Goal: Task Accomplishment & Management: Use online tool/utility

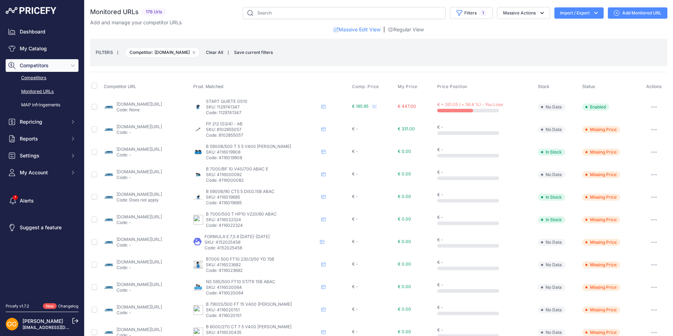
click at [28, 75] on link "Competitors" at bounding box center [42, 78] width 73 height 12
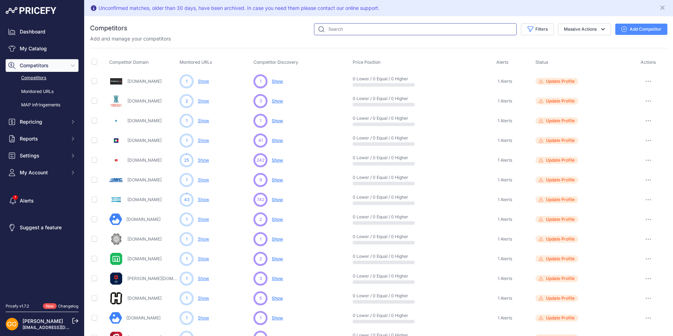
click at [384, 30] on input "text" at bounding box center [415, 29] width 203 height 12
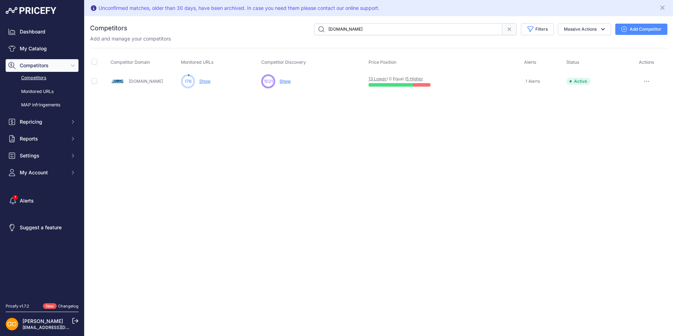
click at [508, 28] on icon at bounding box center [509, 29] width 3 height 3
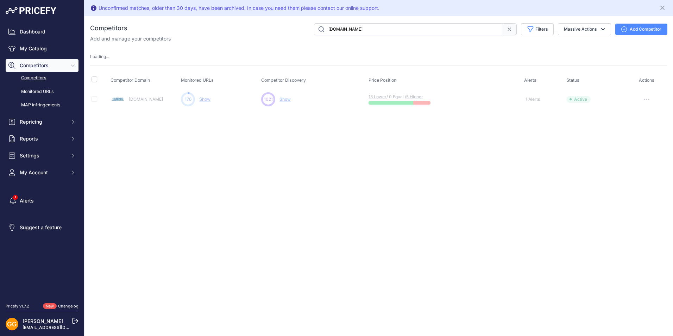
click at [416, 31] on input "[DOMAIN_NAME]" at bounding box center [408, 29] width 188 height 12
type input "s"
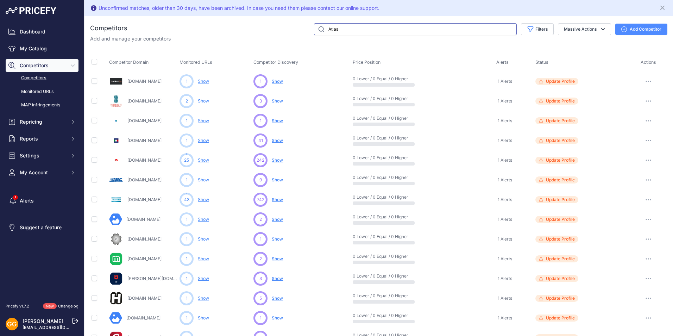
type input "Atlas"
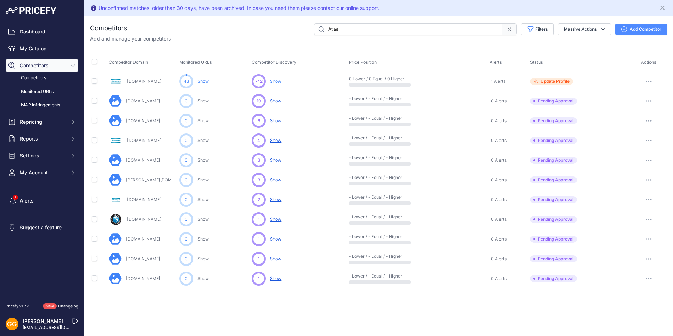
drag, startPoint x: 175, startPoint y: 81, endPoint x: 127, endPoint y: 81, distance: 47.9
click at [127, 81] on div "Shopct.atlascopco.com" at bounding box center [143, 81] width 68 height 14
copy link "Shopct.atlascopco.com"
click at [348, 26] on input "Atlas" at bounding box center [408, 29] width 188 height 12
drag, startPoint x: 348, startPoint y: 26, endPoint x: 322, endPoint y: 28, distance: 26.5
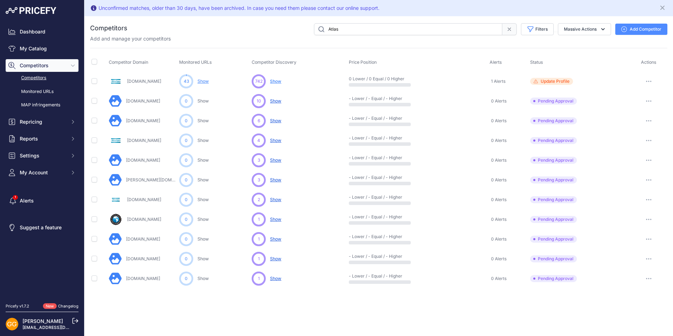
click at [322, 28] on input "Atlas" at bounding box center [408, 29] width 188 height 12
click at [205, 198] on link "Show" at bounding box center [203, 199] width 11 height 5
click at [151, 198] on link "Atlascopcocompressorstore.ca" at bounding box center [144, 199] width 34 height 5
click at [645, 139] on button "button" at bounding box center [649, 141] width 14 height 10
click at [642, 153] on link "Show Competitor URLs" at bounding box center [638, 155] width 58 height 11
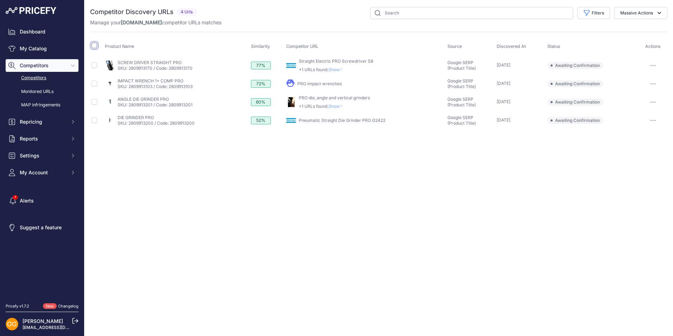
click at [95, 47] on input "checkbox" at bounding box center [95, 46] width 6 height 6
checkbox input "true"
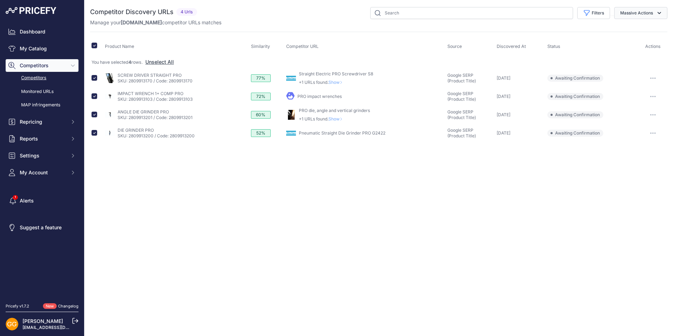
click at [629, 14] on button "Massive Actions" at bounding box center [641, 13] width 53 height 12
click at [624, 29] on span "Confirm Match" at bounding box center [634, 29] width 34 height 6
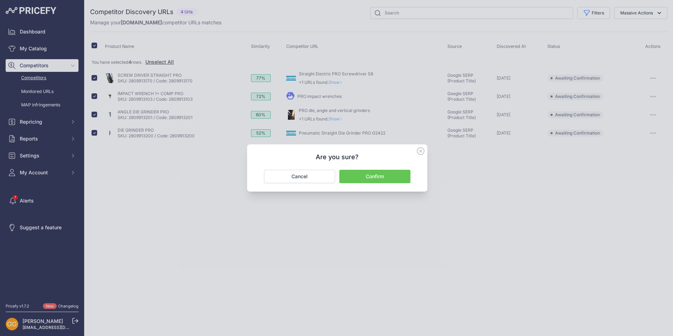
click at [368, 176] on button "Confirm" at bounding box center [374, 176] width 71 height 13
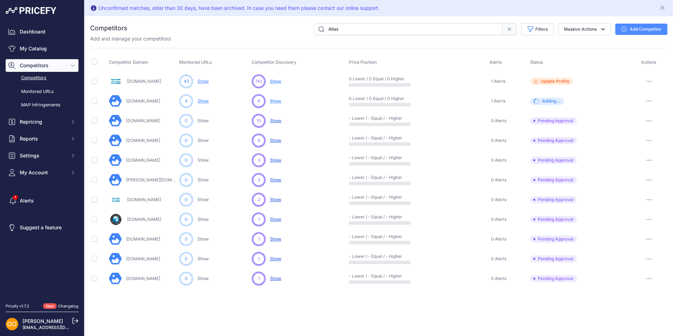
click at [647, 199] on button "button" at bounding box center [649, 200] width 14 height 10
click at [638, 213] on link "Show Competitor URLs" at bounding box center [638, 214] width 58 height 11
click at [649, 100] on icon "button" at bounding box center [649, 100] width 6 height 1
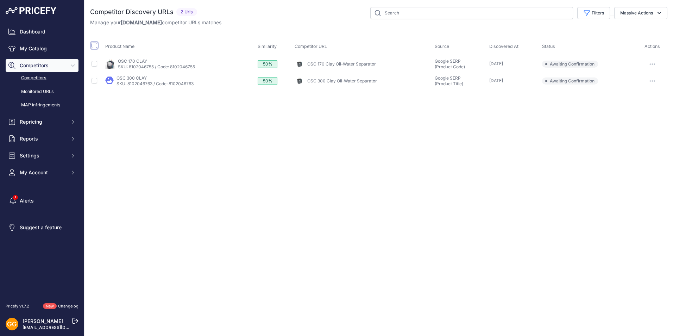
click at [92, 45] on input "checkbox" at bounding box center [95, 46] width 6 height 6
checkbox input "true"
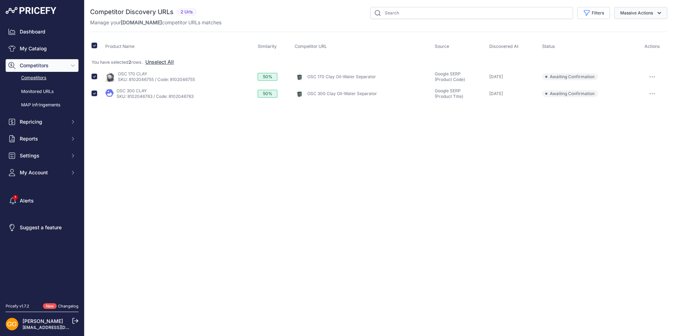
click at [651, 16] on button "Massive Actions" at bounding box center [641, 13] width 53 height 12
click at [647, 26] on span "Confirm Match" at bounding box center [634, 29] width 34 height 6
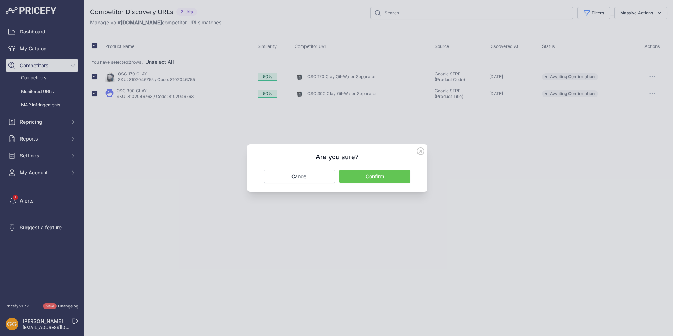
click at [383, 175] on button "Confirm" at bounding box center [374, 176] width 71 height 13
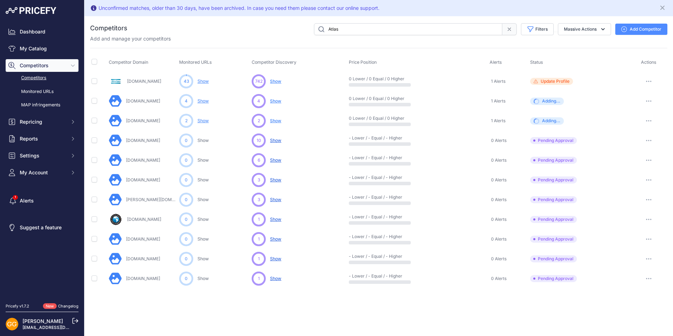
click at [204, 80] on link "Show" at bounding box center [203, 81] width 11 height 5
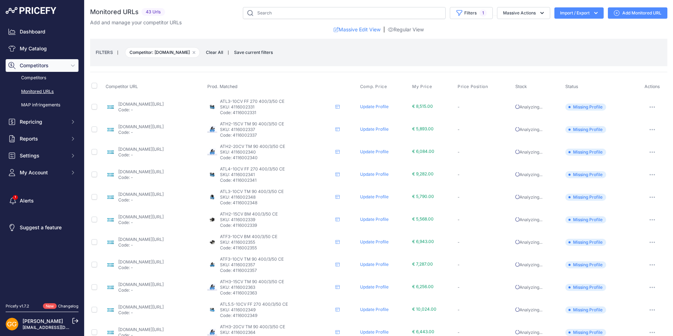
click at [648, 106] on button "button" at bounding box center [653, 107] width 14 height 10
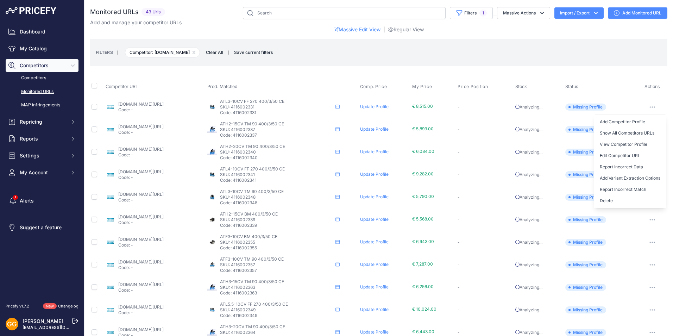
click at [160, 102] on link "[DOMAIN_NAME][URL]" at bounding box center [140, 103] width 45 height 5
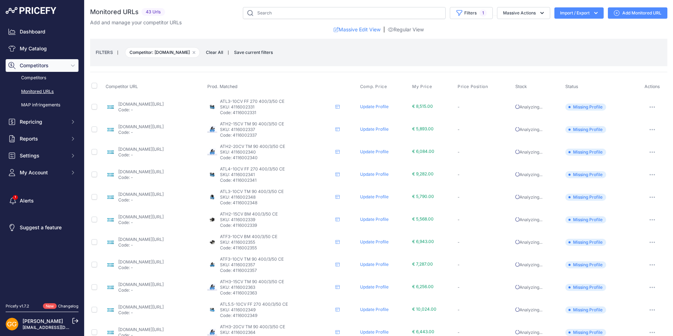
drag, startPoint x: 290, startPoint y: 105, endPoint x: 264, endPoint y: 106, distance: 26.4
click at [264, 106] on p "SKU: 4116002331" at bounding box center [276, 107] width 113 height 6
copy p "4116002331"
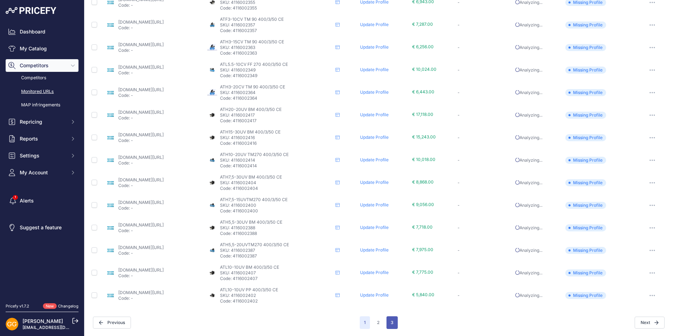
click at [387, 320] on button "3" at bounding box center [392, 322] width 11 height 13
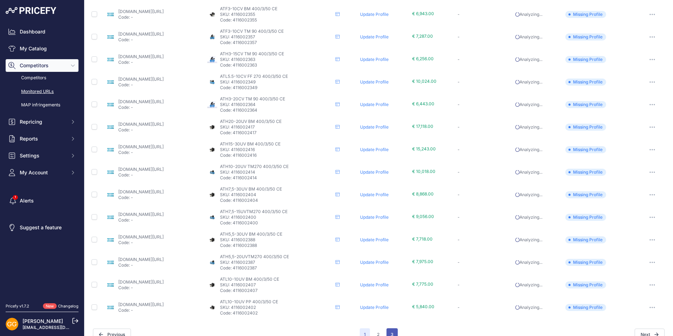
scroll to position [252, 0]
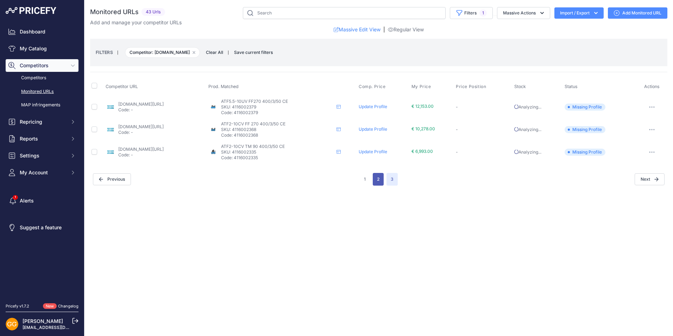
click at [376, 182] on button "2" at bounding box center [378, 179] width 11 height 13
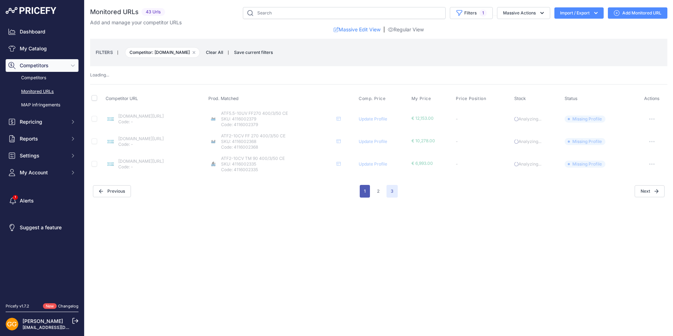
click at [369, 192] on button "1" at bounding box center [365, 191] width 10 height 13
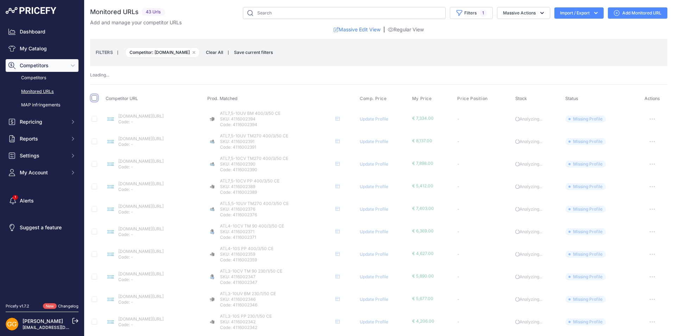
click at [95, 97] on input "checkbox" at bounding box center [95, 98] width 6 height 6
checkbox input "true"
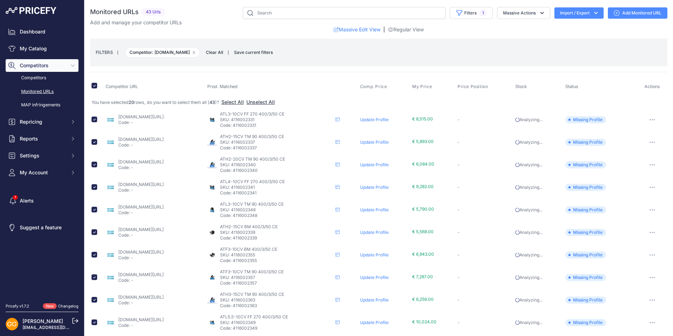
click at [262, 118] on p "SKU: 4116002331" at bounding box center [276, 120] width 113 height 6
click at [269, 113] on span "ATL3-10CV FF 270 400/3/50 CE" at bounding box center [252, 113] width 64 height 5
click at [285, 114] on span "ATL3-10CV FF 270 400/3/50 CE" at bounding box center [252, 113] width 64 height 5
click at [614, 13] on icon at bounding box center [617, 13] width 6 height 6
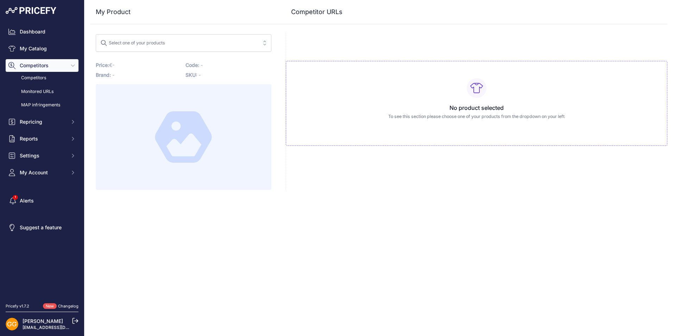
click at [193, 47] on span "Select one of your products" at bounding box center [178, 42] width 157 height 11
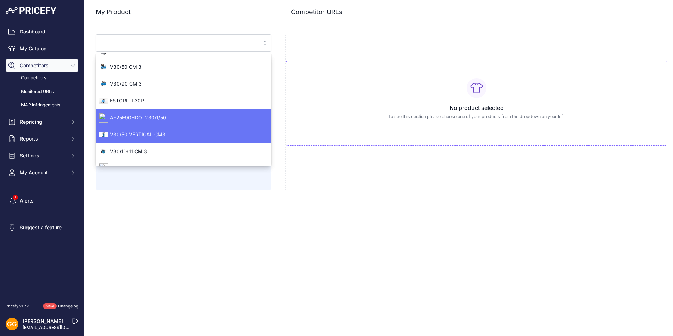
scroll to position [59, 0]
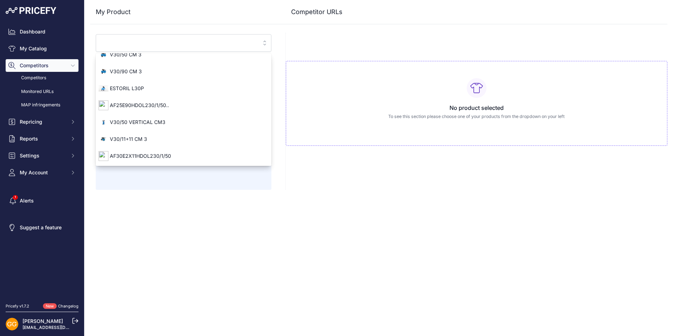
click at [287, 32] on div "My Product Competitor URLs" at bounding box center [379, 95] width 578 height 190
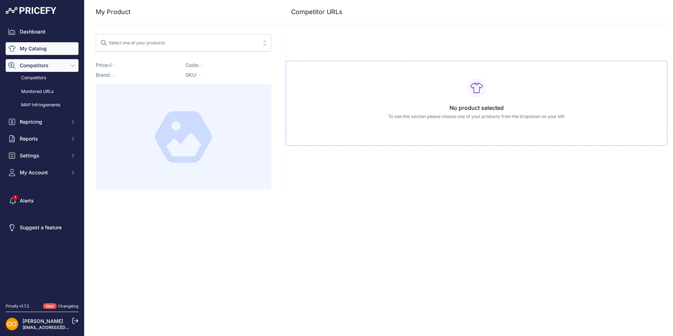
click at [41, 49] on link "My Catalog" at bounding box center [42, 48] width 73 height 13
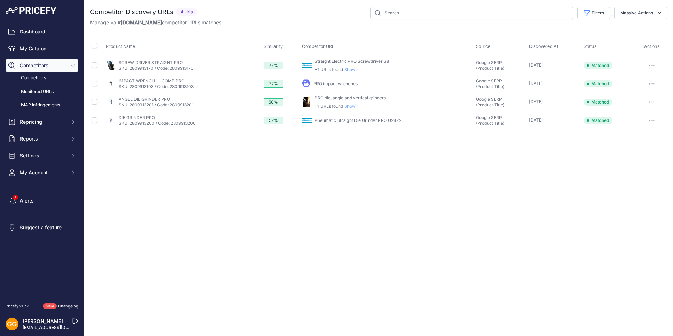
click at [38, 79] on link "Competitors" at bounding box center [42, 78] width 73 height 12
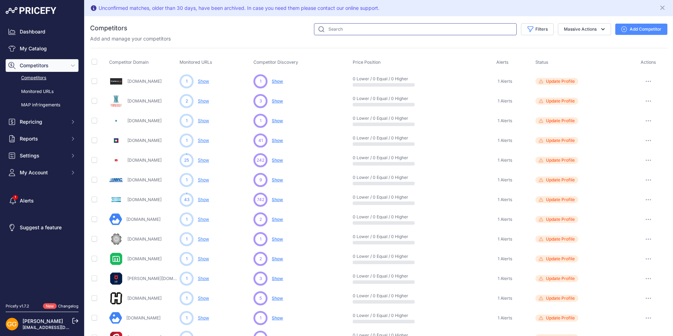
click at [330, 27] on input "text" at bounding box center [415, 29] width 203 height 12
type input "Atlas"
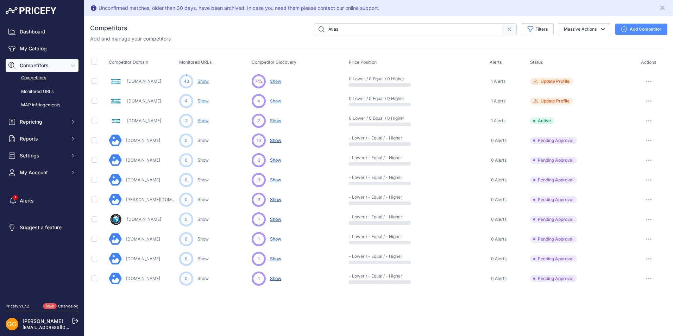
click at [275, 102] on span "Show" at bounding box center [275, 100] width 11 height 5
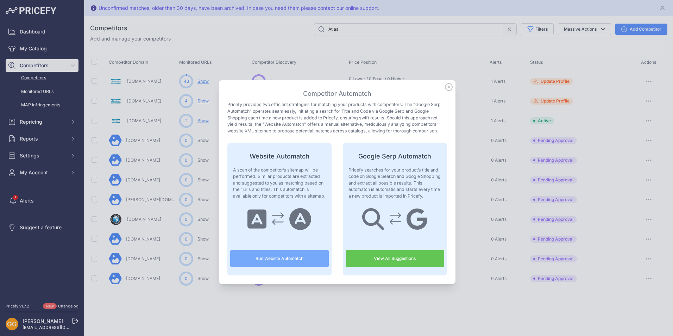
click at [411, 259] on link "View All Suggestions" at bounding box center [395, 258] width 99 height 17
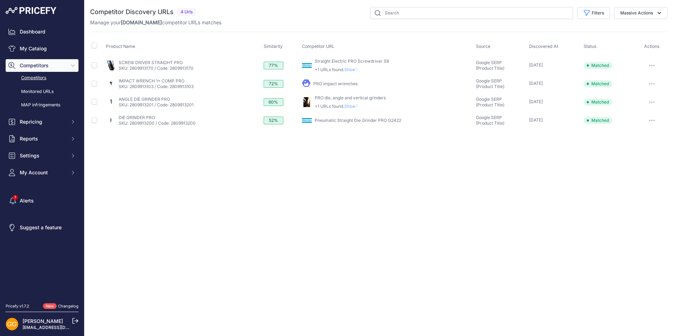
click at [357, 61] on link "Straight Electric PRO Screwdriver S8" at bounding box center [352, 60] width 74 height 5
drag, startPoint x: 203, startPoint y: 64, endPoint x: 171, endPoint y: 67, distance: 32.2
click at [171, 67] on div "My Product Competitor's Product" at bounding box center [183, 65] width 155 height 11
drag, startPoint x: 171, startPoint y: 67, endPoint x: 230, endPoint y: 70, distance: 59.6
click at [231, 70] on div "My Product Competitor's Product" at bounding box center [183, 65] width 155 height 11
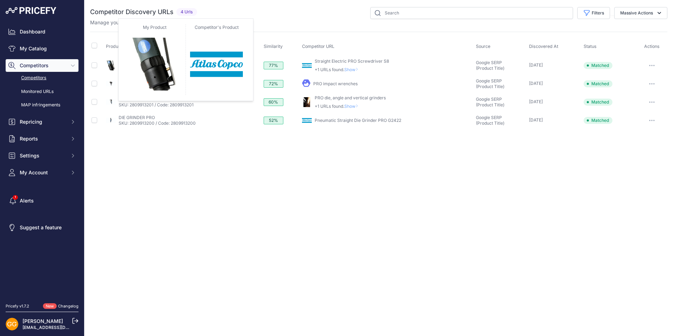
drag, startPoint x: 212, startPoint y: 68, endPoint x: 116, endPoint y: 70, distance: 96.2
click at [116, 70] on div "My Product Competitor's Product" at bounding box center [183, 65] width 155 height 11
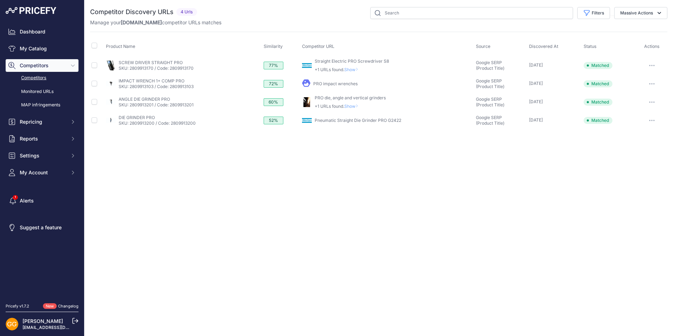
drag, startPoint x: 222, startPoint y: 126, endPoint x: 211, endPoint y: 104, distance: 25.4
click at [220, 122] on td "My Product Competitor's Product" at bounding box center [184, 120] width 158 height 17
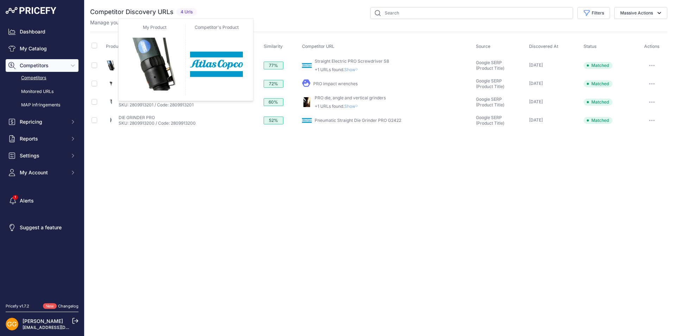
drag, startPoint x: 207, startPoint y: 66, endPoint x: 115, endPoint y: 70, distance: 91.7
click at [115, 70] on div "My Product Competitor's Product" at bounding box center [183, 65] width 155 height 11
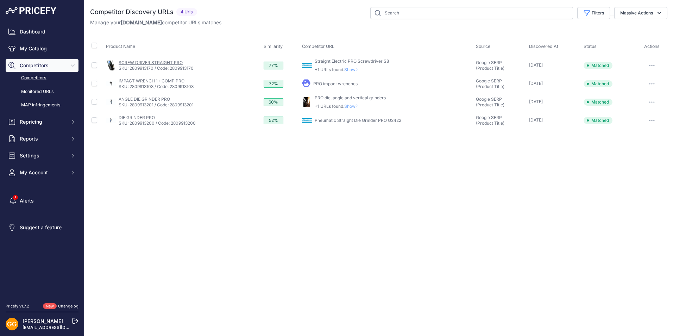
copy div "My Product Competitor's Product SCREW DRIVER STRAIGHT PRO SKU: 2809913170 / Cod…"
drag, startPoint x: 205, startPoint y: 87, endPoint x: 172, endPoint y: 87, distance: 33.1
click at [172, 87] on div "My Product Competitor's Product" at bounding box center [183, 83] width 155 height 11
copy link "2809913103"
click at [219, 69] on div "My Product Competitor's Product" at bounding box center [183, 65] width 155 height 11
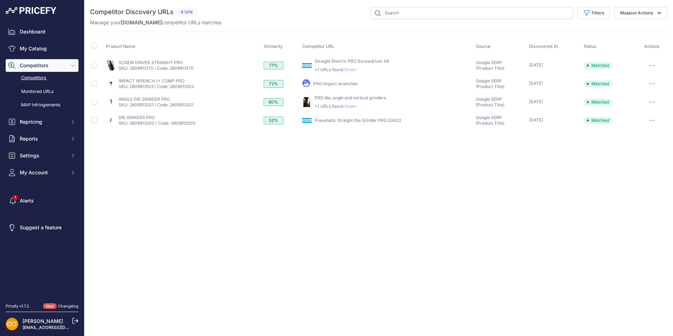
click at [324, 83] on link "PRO impact wrenches" at bounding box center [335, 83] width 44 height 5
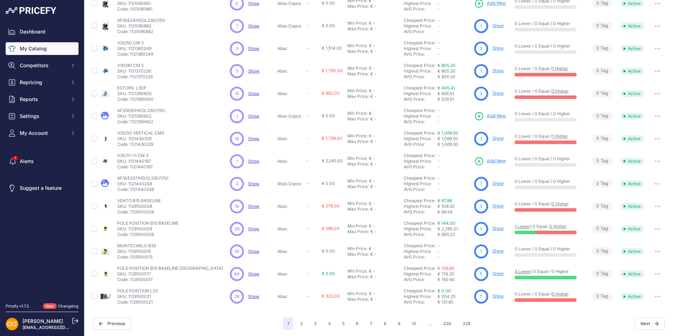
scroll to position [87, 0]
click at [253, 182] on span "Show" at bounding box center [253, 182] width 11 height 5
click at [254, 252] on span "Show" at bounding box center [253, 250] width 11 height 5
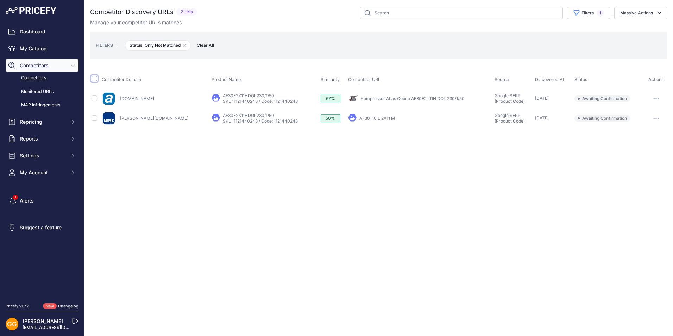
click at [95, 79] on input "checkbox" at bounding box center [95, 79] width 6 height 6
checkbox input "true"
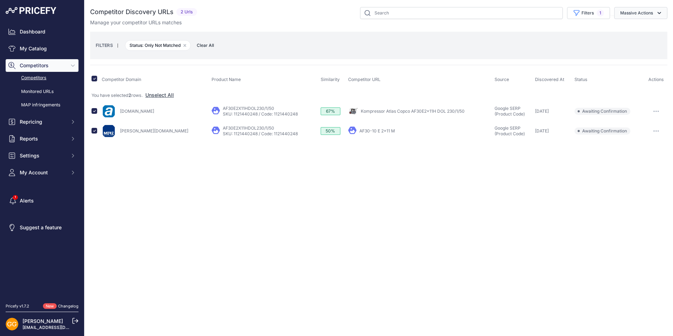
click at [639, 14] on button "Massive Actions" at bounding box center [641, 13] width 53 height 12
click at [634, 28] on span "Confirm Match" at bounding box center [634, 29] width 34 height 6
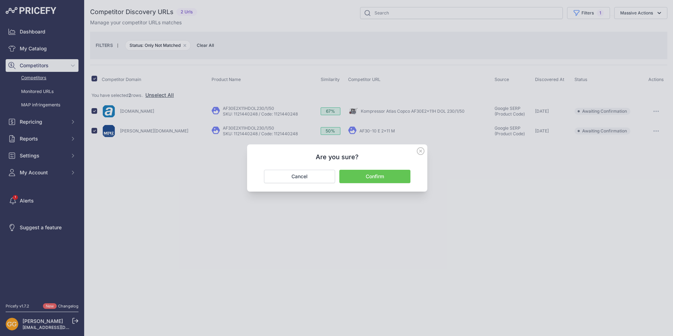
click at [371, 178] on button "Confirm" at bounding box center [374, 176] width 71 height 13
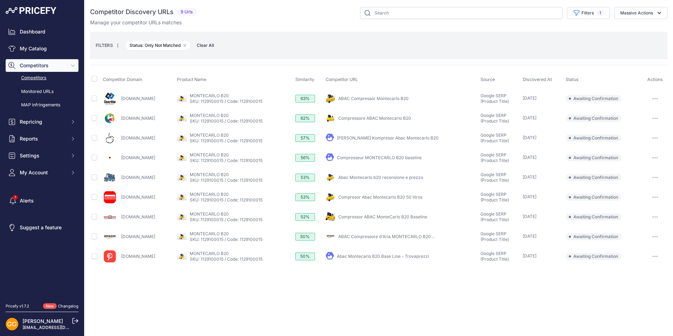
click at [91, 78] on th at bounding box center [95, 80] width 11 height 18
click at [94, 78] on input "checkbox" at bounding box center [95, 79] width 6 height 6
checkbox input "true"
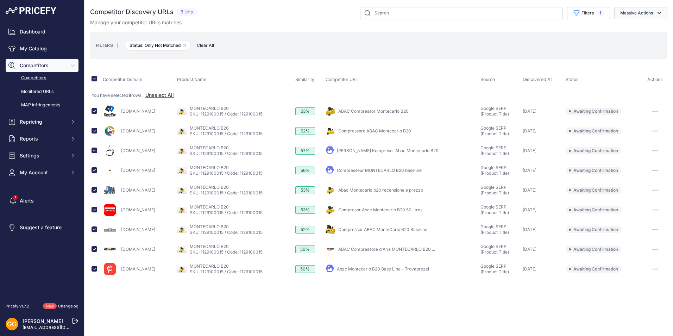
click at [631, 14] on button "Massive Actions" at bounding box center [641, 13] width 53 height 12
click at [630, 27] on span "Confirm Match" at bounding box center [634, 29] width 34 height 6
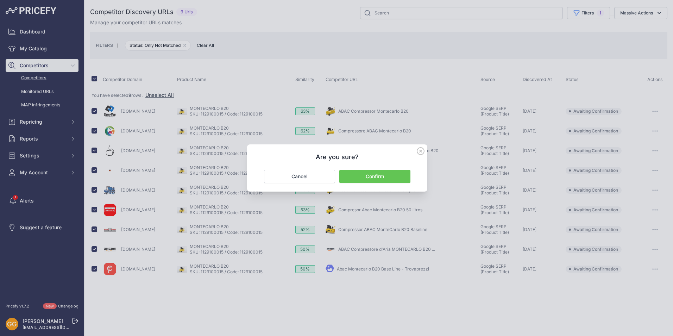
click at [380, 176] on button "Confirm" at bounding box center [374, 176] width 71 height 13
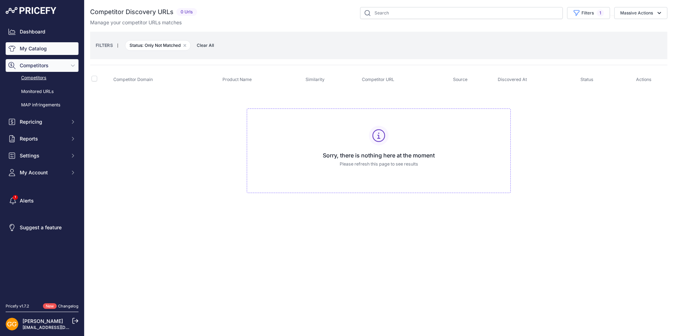
click at [35, 50] on link "My Catalog" at bounding box center [42, 48] width 73 height 13
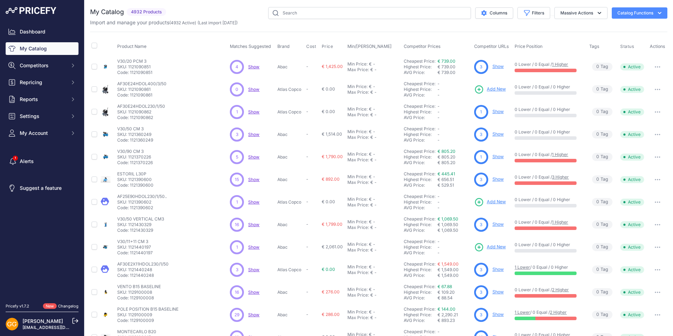
scroll to position [87, 0]
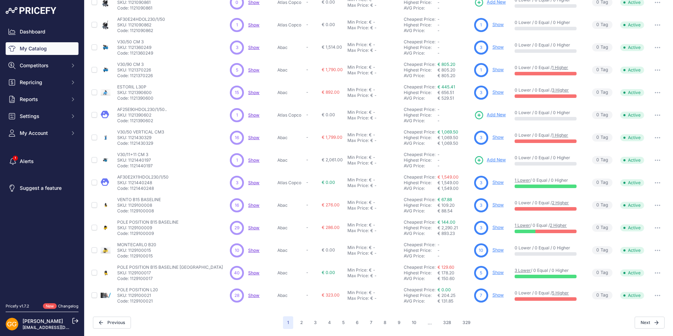
click at [497, 249] on link "Show" at bounding box center [498, 249] width 11 height 5
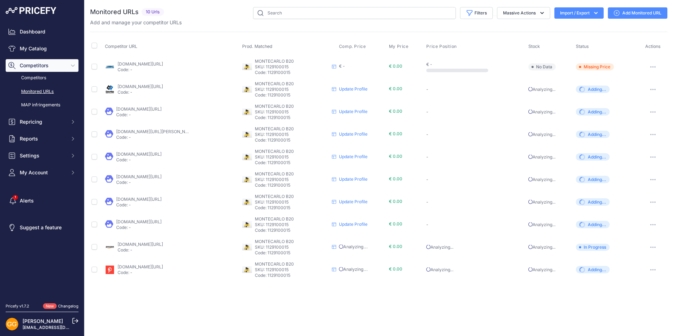
click at [655, 270] on icon "button" at bounding box center [655, 269] width 1 height 1
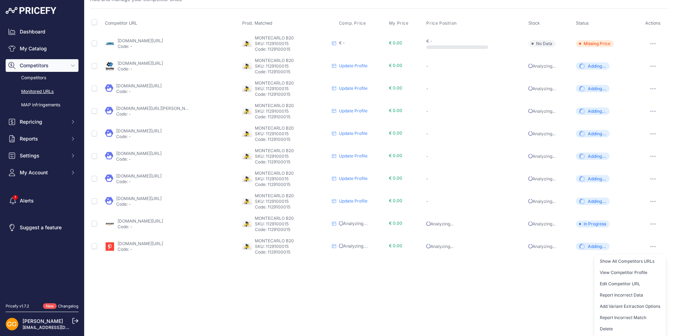
click at [525, 281] on div "Close You are not connected to the internet." at bounding box center [379, 145] width 589 height 336
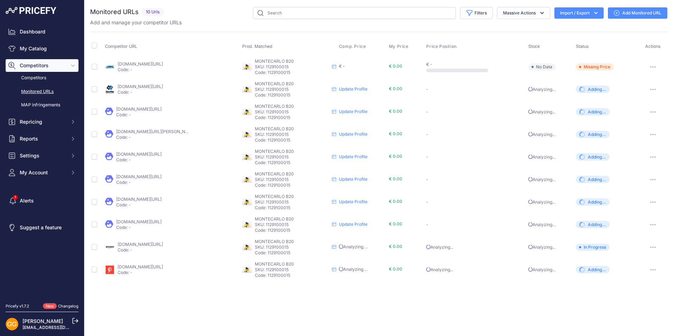
scroll to position [0, 0]
click at [148, 267] on link "[DOMAIN_NAME][URL]" at bounding box center [140, 266] width 45 height 5
click at [274, 264] on span "MONTECARLO B20" at bounding box center [274, 263] width 39 height 5
click at [277, 273] on p "Code: 1129100015" at bounding box center [292, 276] width 74 height 6
click at [278, 266] on span "MONTECARLO B20" at bounding box center [274, 263] width 39 height 5
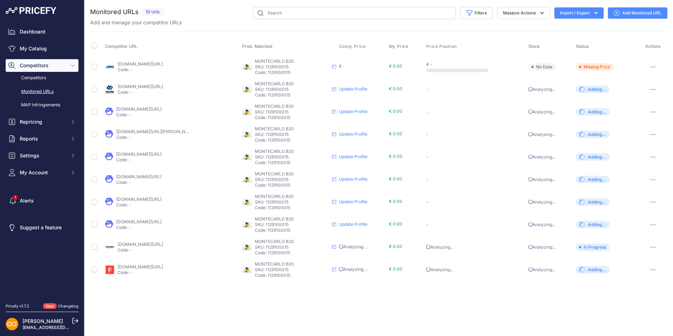
drag, startPoint x: 289, startPoint y: 268, endPoint x: 265, endPoint y: 269, distance: 24.7
click at [265, 269] on p "SKU: 1129100015" at bounding box center [292, 270] width 74 height 6
copy p ": 1129100015"
click at [211, 279] on td "[DOMAIN_NAME][URL] Code: -" at bounding box center [172, 269] width 137 height 23
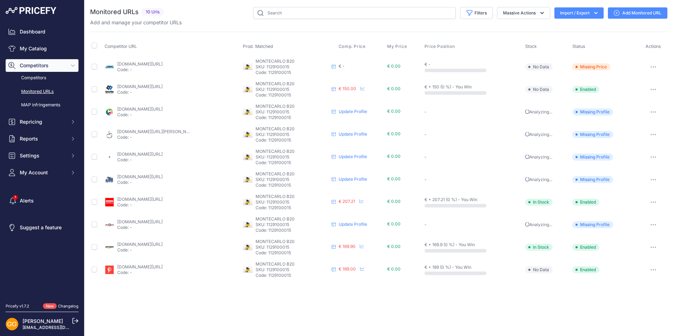
drag, startPoint x: 293, startPoint y: 140, endPoint x: 268, endPoint y: 141, distance: 25.4
click at [268, 141] on p "Code: 1129100015" at bounding box center [292, 140] width 73 height 6
copy p "1129100015"
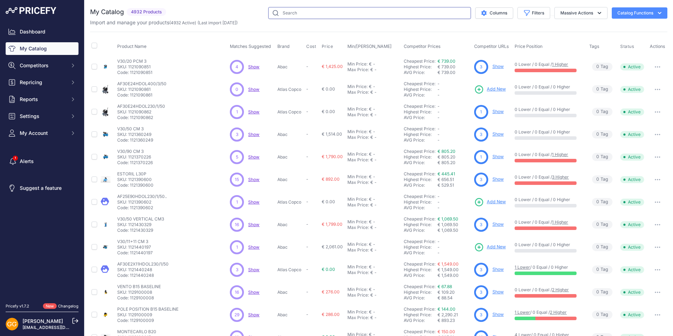
click at [348, 11] on input "text" at bounding box center [369, 13] width 203 height 12
paste input "1129100015"
type input "1129100015"
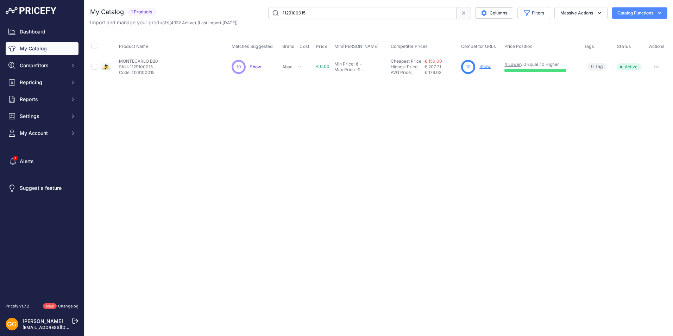
click at [487, 67] on link "Show" at bounding box center [485, 66] width 11 height 5
